Goal: Information Seeking & Learning: Learn about a topic

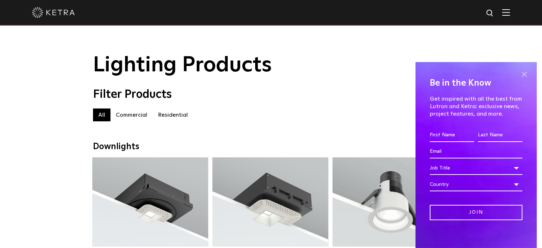
click at [519, 76] on span at bounding box center [524, 74] width 11 height 11
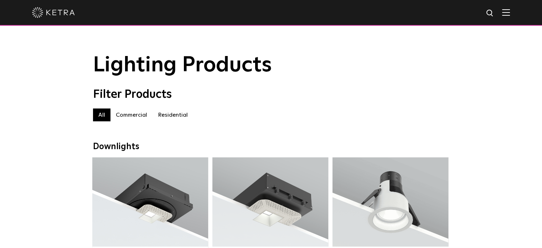
click at [64, 14] on img at bounding box center [53, 12] width 43 height 11
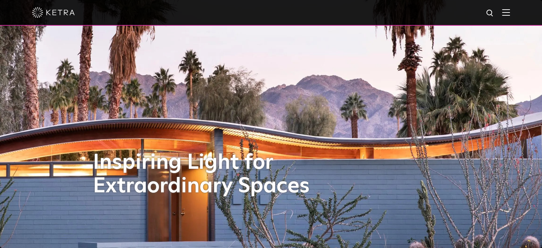
click at [510, 12] on img at bounding box center [506, 12] width 8 height 7
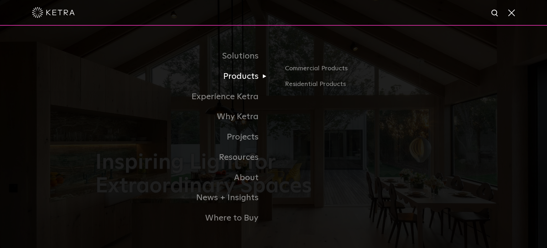
click at [235, 77] on link "Products" at bounding box center [184, 76] width 178 height 20
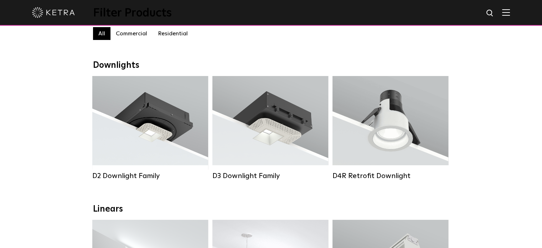
scroll to position [81, 0]
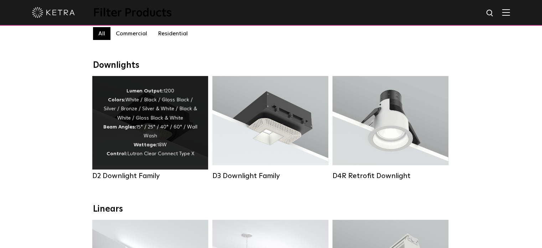
click at [165, 86] on div "Lumen Output: 1200 Colors: White / Black / Gloss Black / Silver / Bronze / Silv…" at bounding box center [150, 122] width 116 height 93
